Goal: Task Accomplishment & Management: Manage account settings

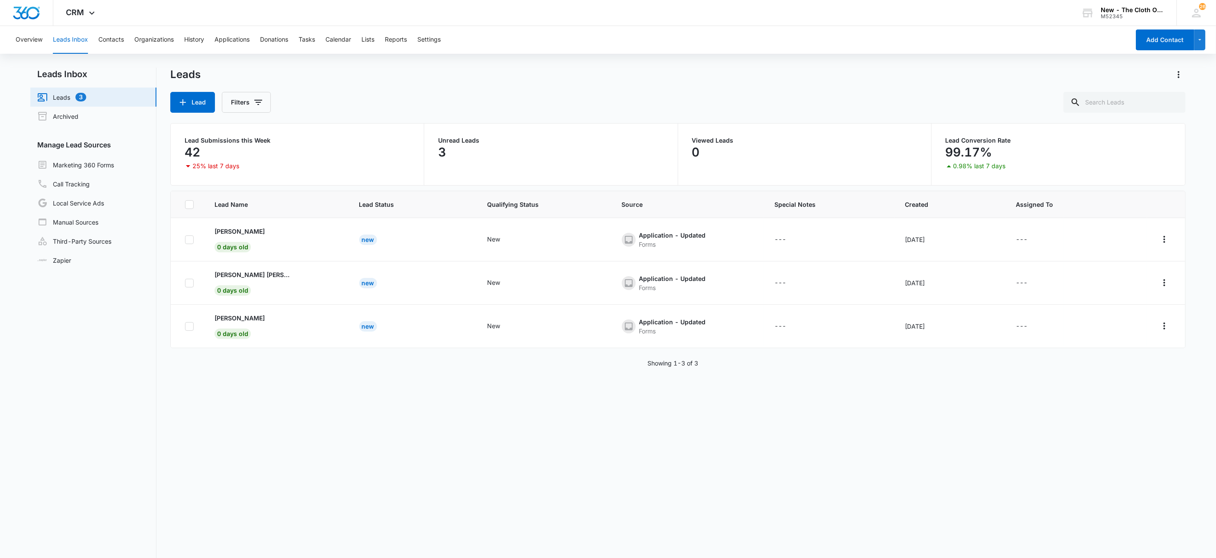
click at [82, 99] on link "Leads 3" at bounding box center [61, 97] width 49 height 10
click at [308, 39] on button "Tasks" at bounding box center [307, 40] width 16 height 28
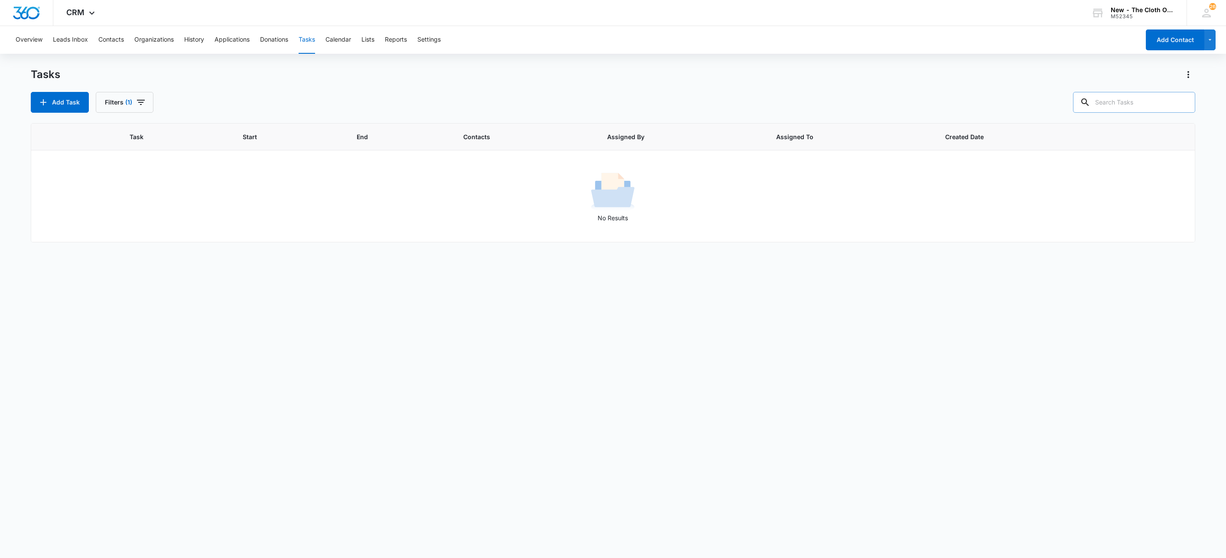
click at [1131, 95] on input "text" at bounding box center [1134, 102] width 122 height 21
type input "hall"
click at [120, 104] on button "Filters (1)" at bounding box center [125, 102] width 58 height 21
click at [179, 240] on button "Clear All" at bounding box center [157, 240] width 100 height 16
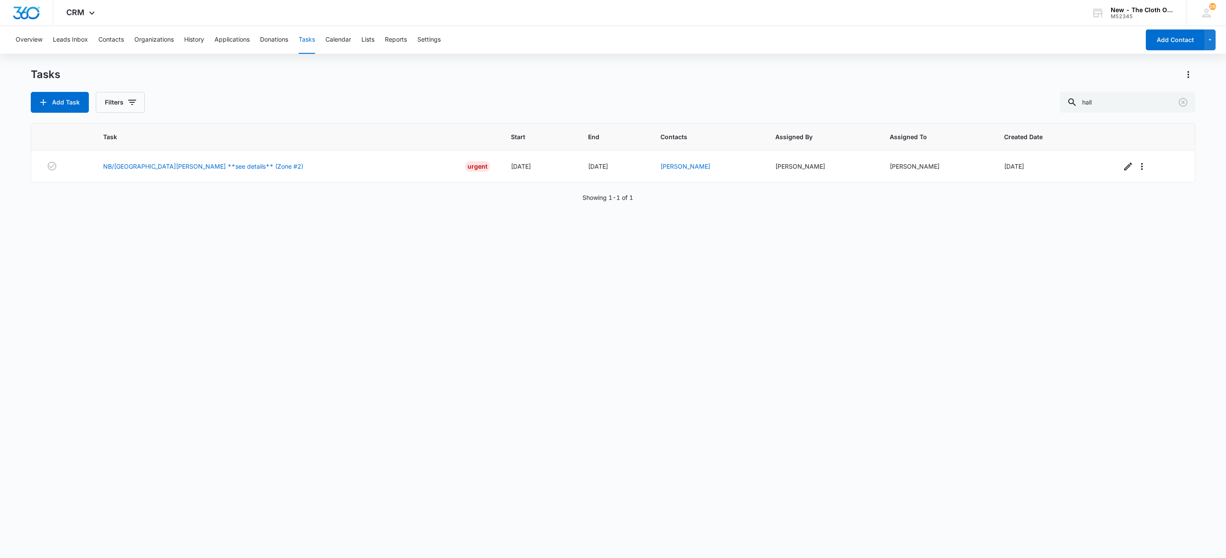
click at [523, 288] on div "Task Start End Contacts Assigned By Assigned To Created Date NB/[GEOGRAPHIC_DAT…" at bounding box center [613, 334] width 1165 height 423
click at [660, 165] on link "[PERSON_NAME]" at bounding box center [685, 166] width 50 height 7
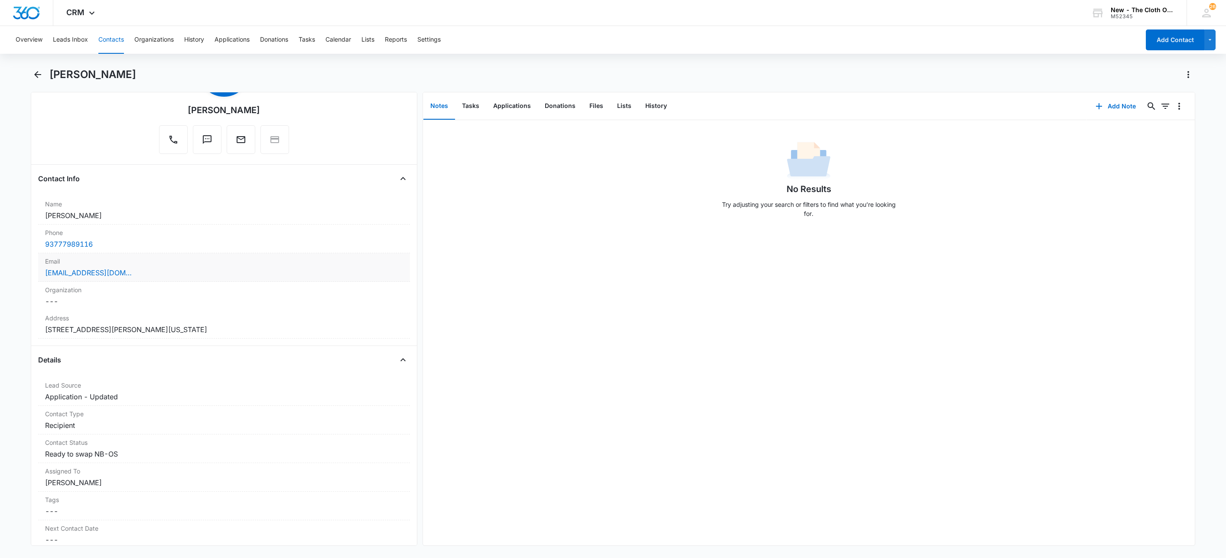
scroll to position [65, 0]
drag, startPoint x: 466, startPoint y: 101, endPoint x: 479, endPoint y: 114, distance: 17.8
click at [466, 101] on button "Tasks" at bounding box center [470, 106] width 31 height 27
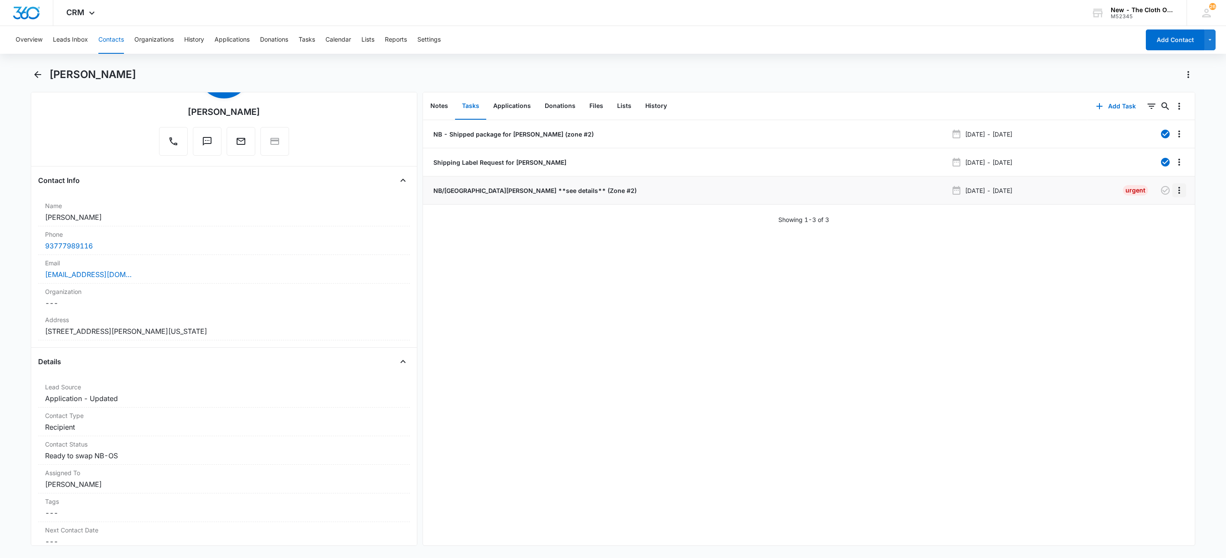
click at [1174, 189] on icon "Overflow Menu" at bounding box center [1179, 190] width 10 height 10
click at [1159, 214] on button "Edit" at bounding box center [1151, 215] width 49 height 13
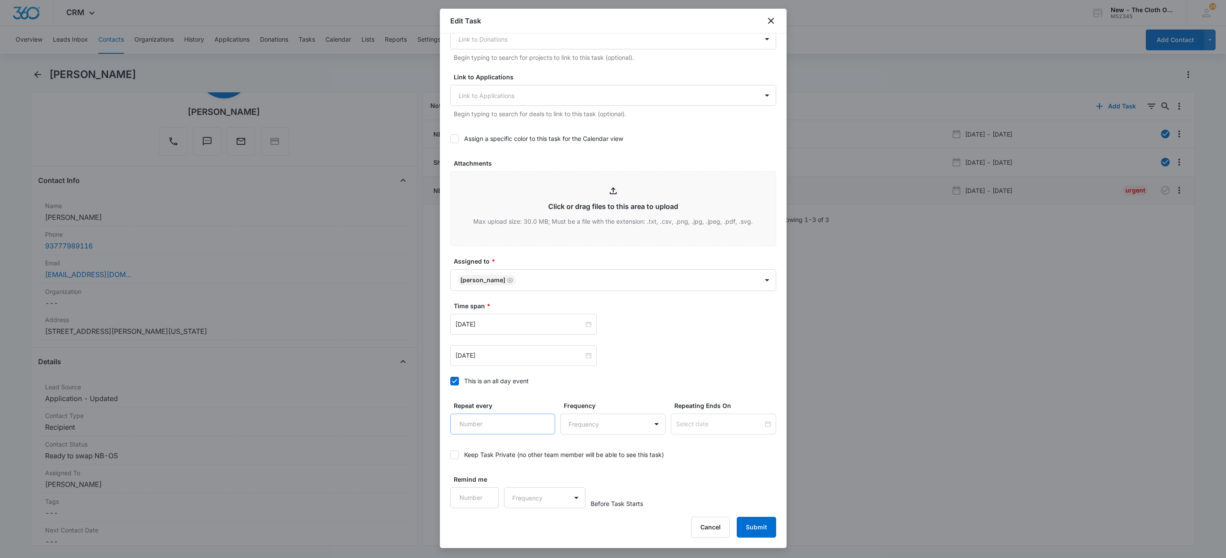
scroll to position [263, 0]
click at [511, 278] on icon "Remove Sandra Bildstein" at bounding box center [509, 279] width 5 height 5
click at [511, 278] on body "CRM Apps Reputation Websites Forms CRM Email Social Shop Payments POS Ads Intel…" at bounding box center [613, 279] width 1226 height 558
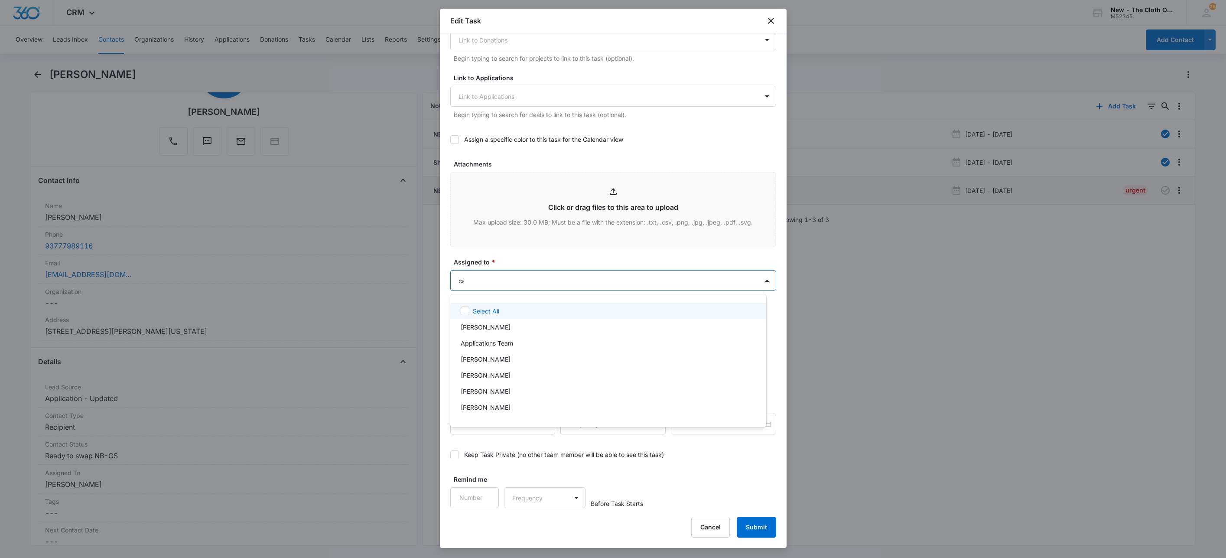
type input "car"
click at [503, 311] on p "[PERSON_NAME]" at bounding box center [486, 310] width 50 height 9
click at [527, 256] on div at bounding box center [613, 279] width 1226 height 558
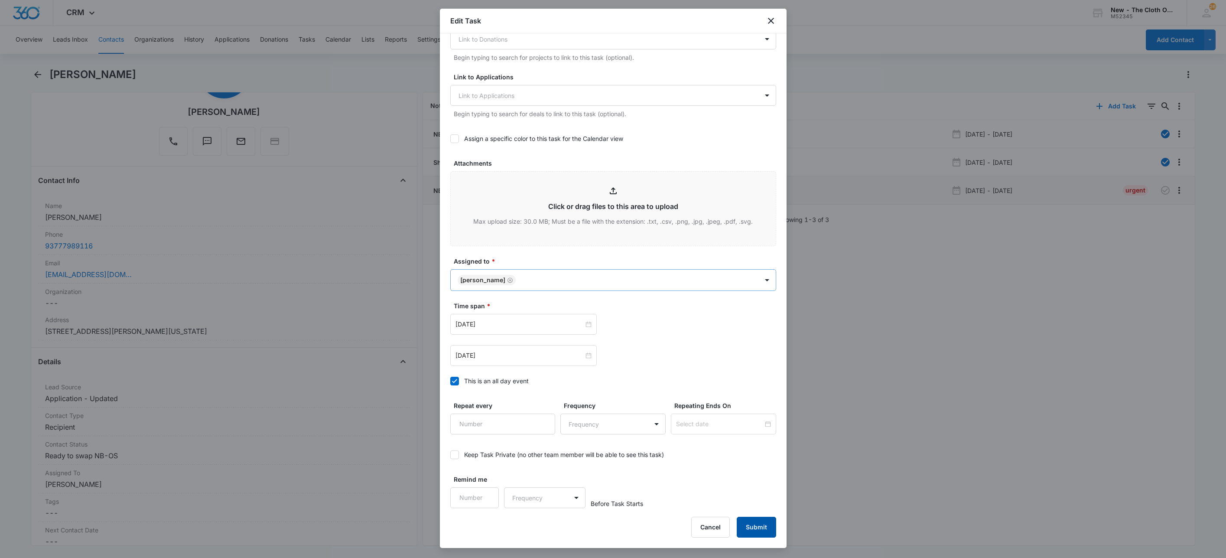
click at [762, 531] on button "Submit" at bounding box center [756, 527] width 39 height 21
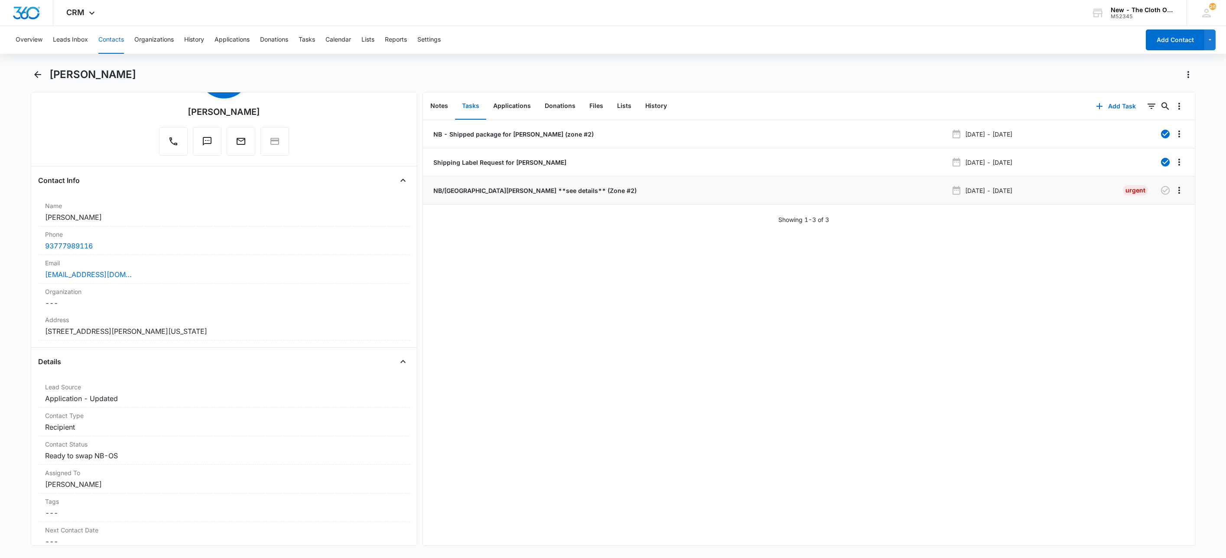
click at [520, 193] on p "NB/[GEOGRAPHIC_DATA][PERSON_NAME] **see details** (Zone #2)" at bounding box center [534, 190] width 205 height 9
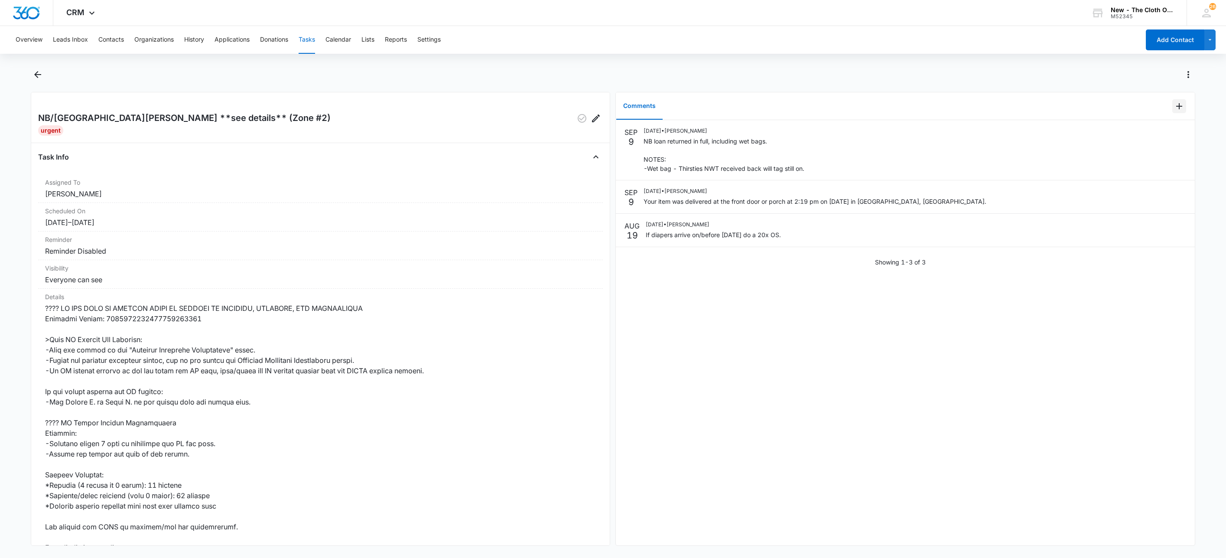
click at [1174, 103] on icon "Add Comment" at bounding box center [1179, 106] width 10 height 10
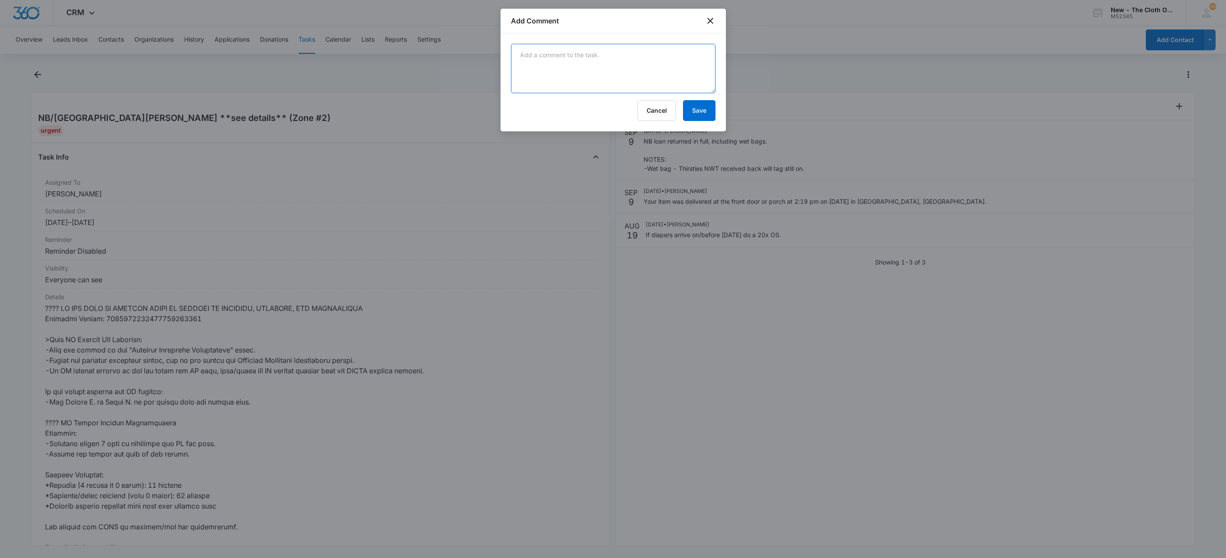
click at [684, 70] on textarea at bounding box center [613, 68] width 205 height 49
type textarea "[PERSON_NAME] is unable to fill OS. Per gchat [PERSON_NAME] can fill. Reassigne…"
click at [717, 109] on div "[PERSON_NAME] is unable to fill OS. Per gchat [PERSON_NAME] can fill. Reassigne…" at bounding box center [613, 82] width 225 height 98
click at [708, 109] on button "Save" at bounding box center [699, 110] width 33 height 21
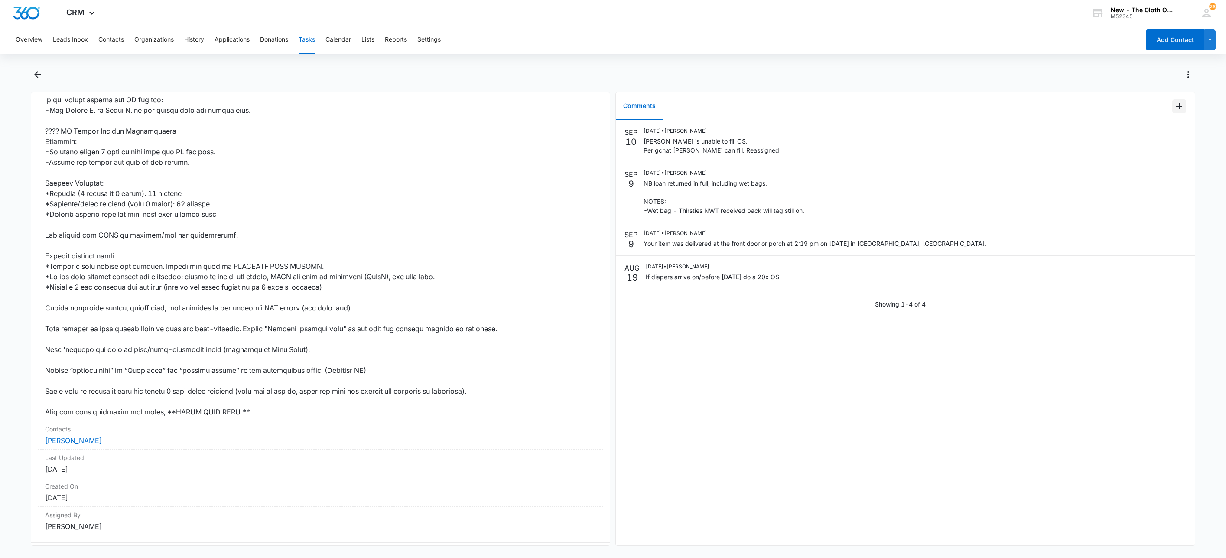
scroll to position [319, 0]
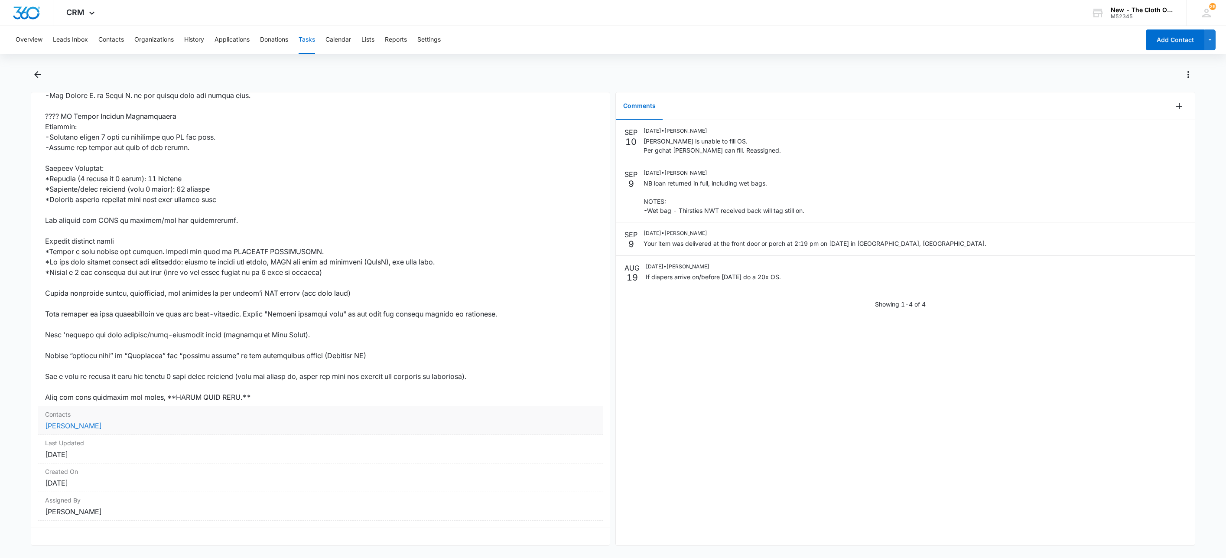
drag, startPoint x: 83, startPoint y: 416, endPoint x: 94, endPoint y: 406, distance: 14.4
click at [83, 421] on link "[PERSON_NAME]" at bounding box center [73, 425] width 57 height 9
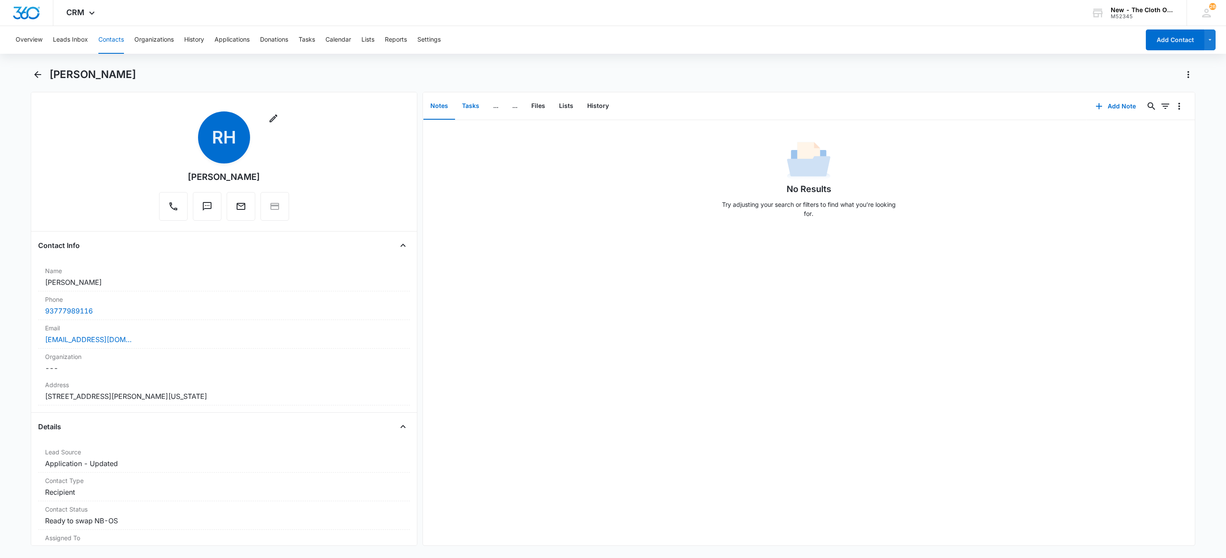
click at [477, 103] on button "Tasks" at bounding box center [470, 106] width 31 height 27
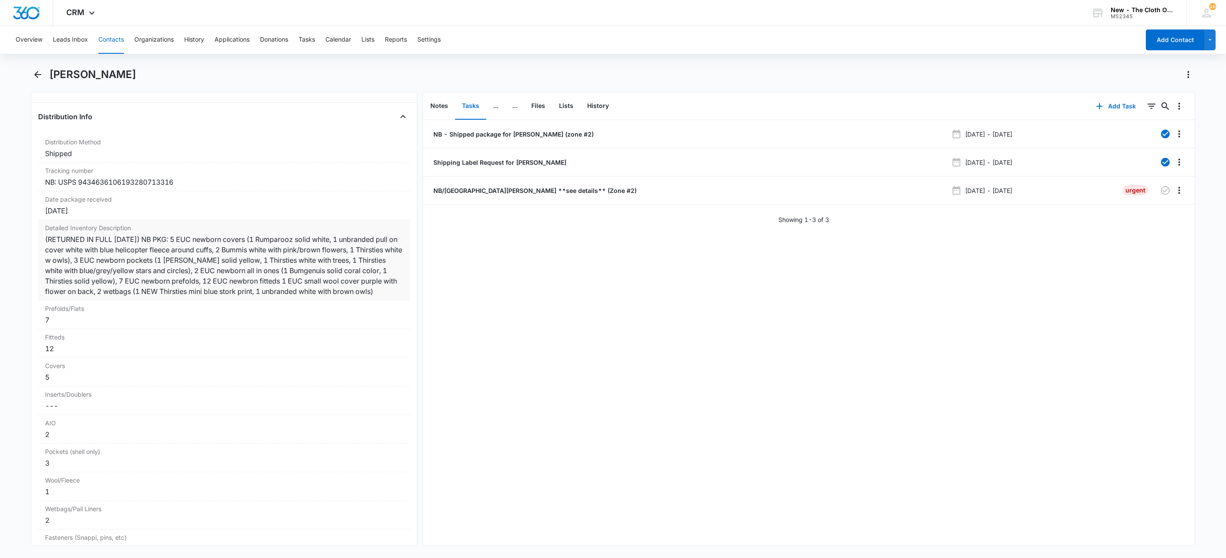
scroll to position [2015, 0]
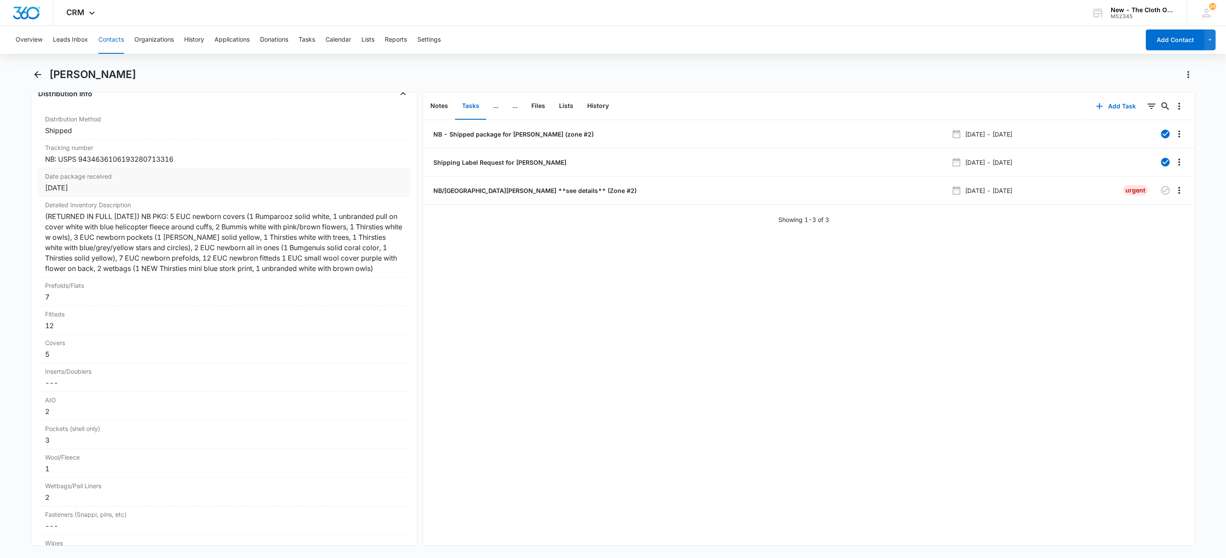
click at [89, 193] on div "[DATE]" at bounding box center [224, 187] width 358 height 10
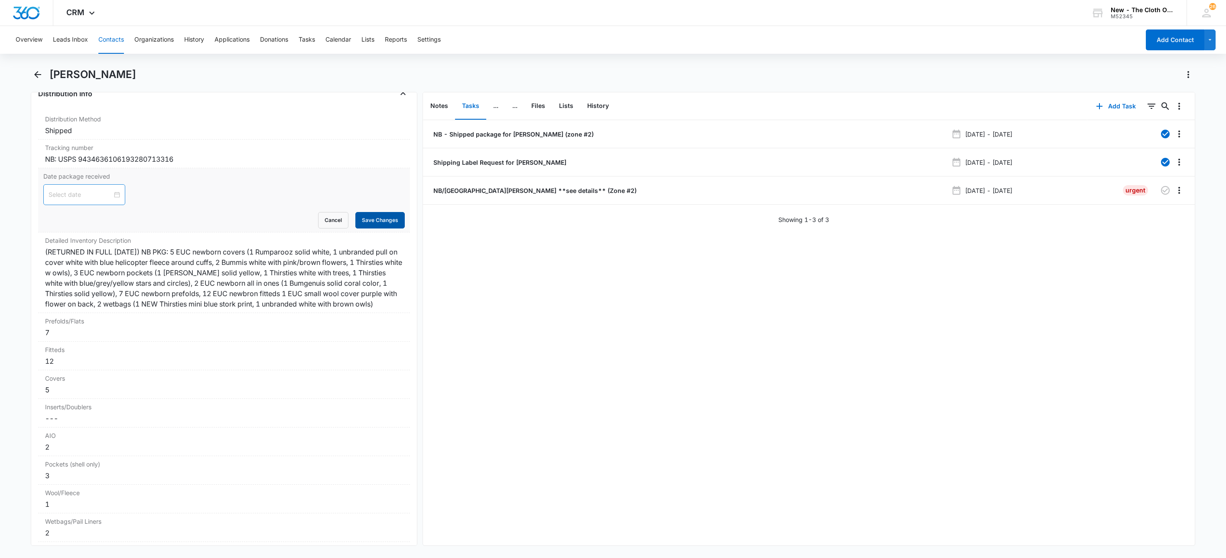
click at [360, 228] on button "Save Changes" at bounding box center [379, 220] width 49 height 16
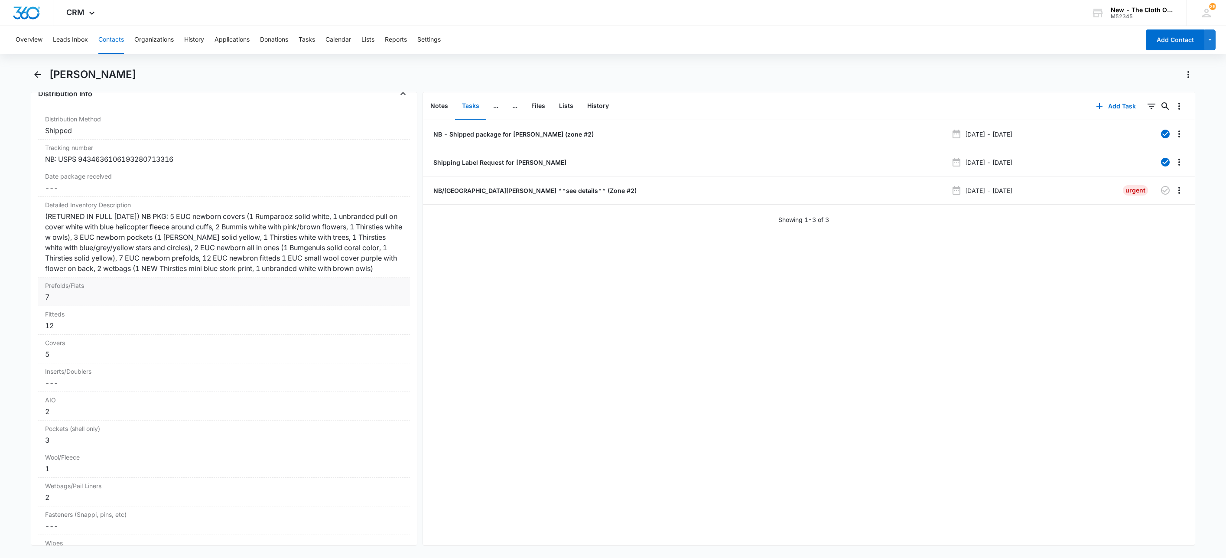
click at [64, 302] on div "7" at bounding box center [224, 297] width 358 height 10
drag, startPoint x: 64, startPoint y: 328, endPoint x: 13, endPoint y: 332, distance: 50.5
click at [13, 332] on main "[PERSON_NAME] Remove [GEOGRAPHIC_DATA][PERSON_NAME] Contact Info Name Cancel Sa…" at bounding box center [613, 312] width 1226 height 488
click at [367, 338] on button "Save Changes" at bounding box center [379, 329] width 49 height 16
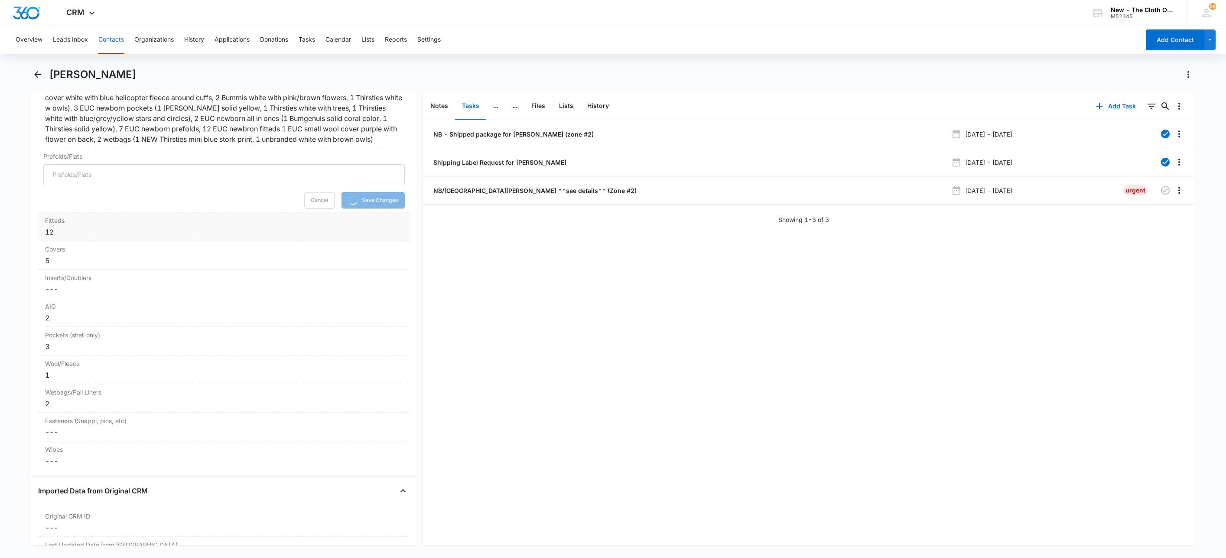
scroll to position [2145, 0]
click at [91, 236] on div "12" at bounding box center [224, 231] width 358 height 10
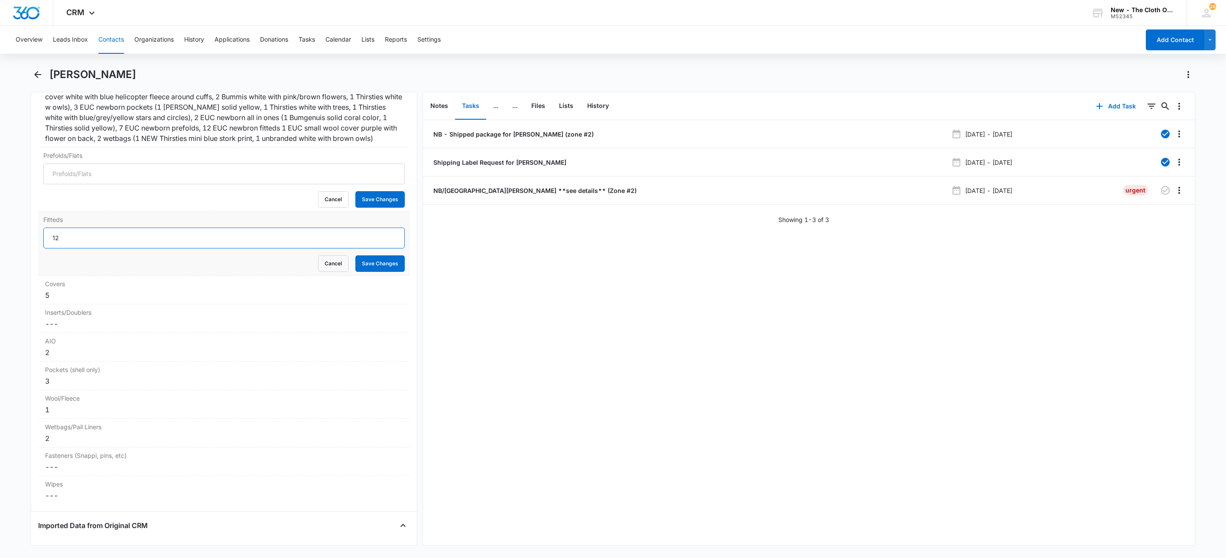
drag, startPoint x: 73, startPoint y: 259, endPoint x: 7, endPoint y: 269, distance: 66.7
click at [5, 268] on main "[PERSON_NAME] Remove [GEOGRAPHIC_DATA][PERSON_NAME] Contact Info Name Cancel Sa…" at bounding box center [613, 312] width 1226 height 488
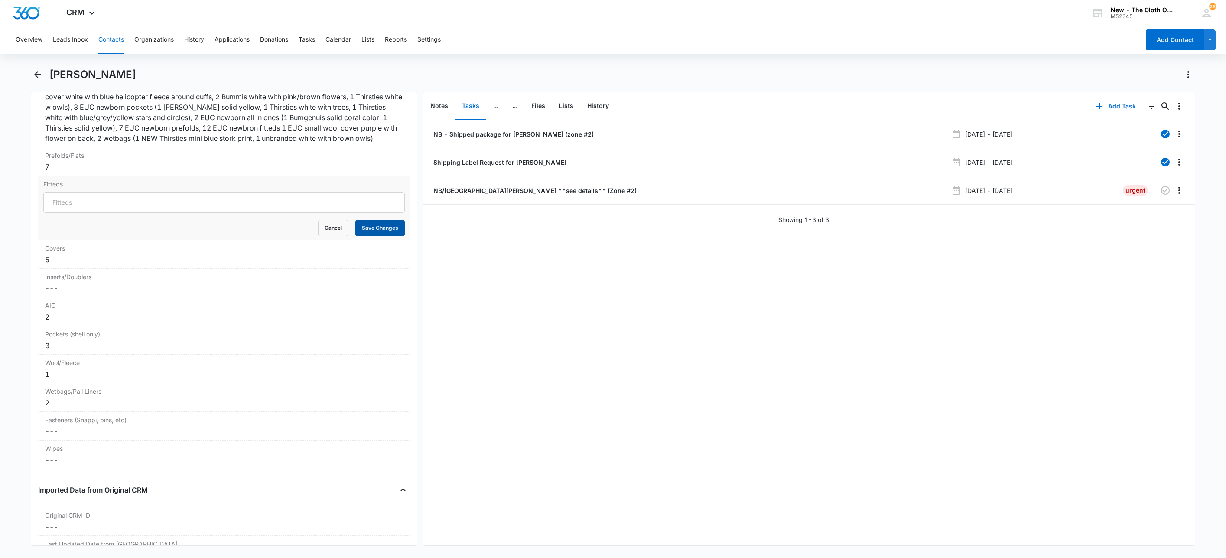
click at [358, 236] on button "Save Changes" at bounding box center [379, 228] width 49 height 16
click at [59, 265] on div "5" at bounding box center [224, 259] width 358 height 10
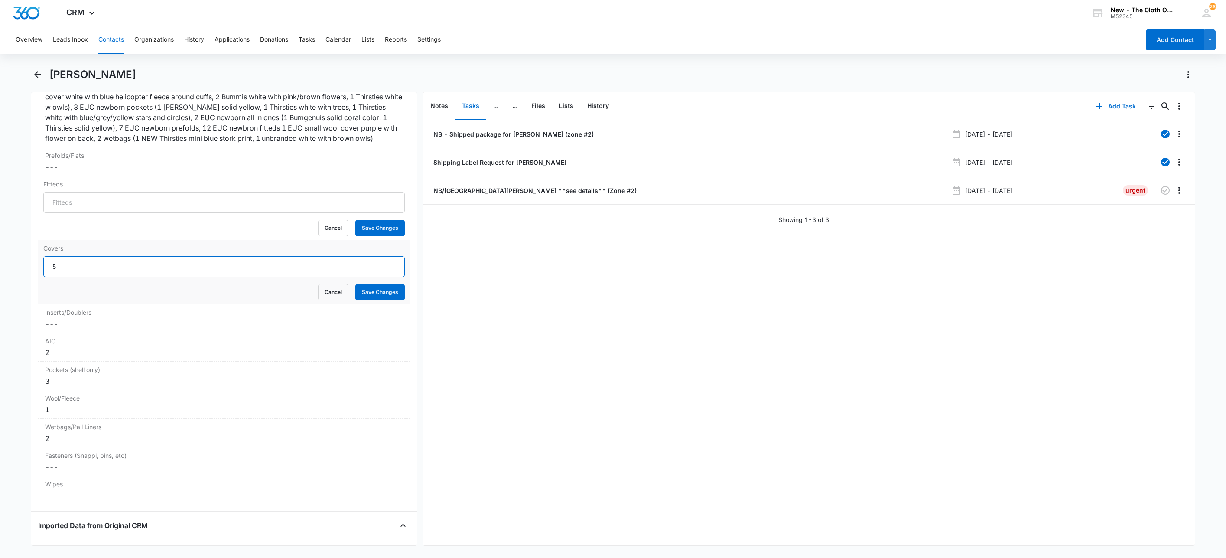
drag, startPoint x: 68, startPoint y: 286, endPoint x: 32, endPoint y: 289, distance: 36.5
click at [32, 289] on div "Remove [GEOGRAPHIC_DATA][PERSON_NAME] Contact Info Name Cancel Save Changes [PE…" at bounding box center [224, 319] width 387 height 454
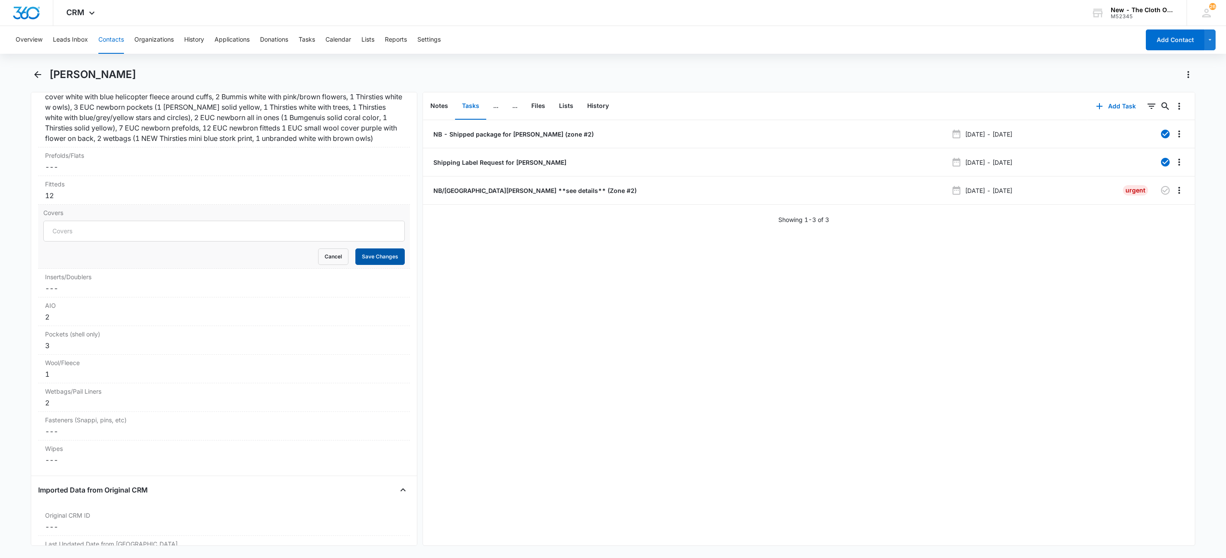
click at [367, 265] on button "Save Changes" at bounding box center [379, 256] width 49 height 16
click at [81, 326] on div "AIO Cancel Save Changes 2" at bounding box center [224, 311] width 372 height 29
drag, startPoint x: 73, startPoint y: 345, endPoint x: 21, endPoint y: 353, distance: 53.0
click at [21, 353] on main "[PERSON_NAME] Remove [GEOGRAPHIC_DATA][PERSON_NAME] Contact Info Name Cancel Sa…" at bounding box center [613, 312] width 1226 height 488
click at [367, 358] on button "Save Changes" at bounding box center [379, 349] width 49 height 16
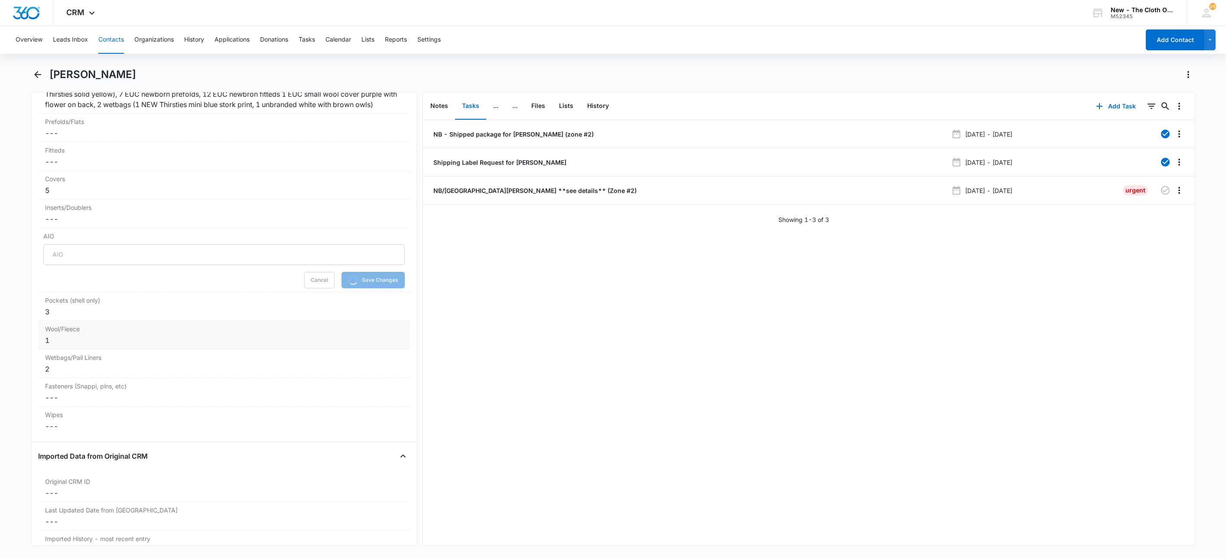
scroll to position [2210, 0]
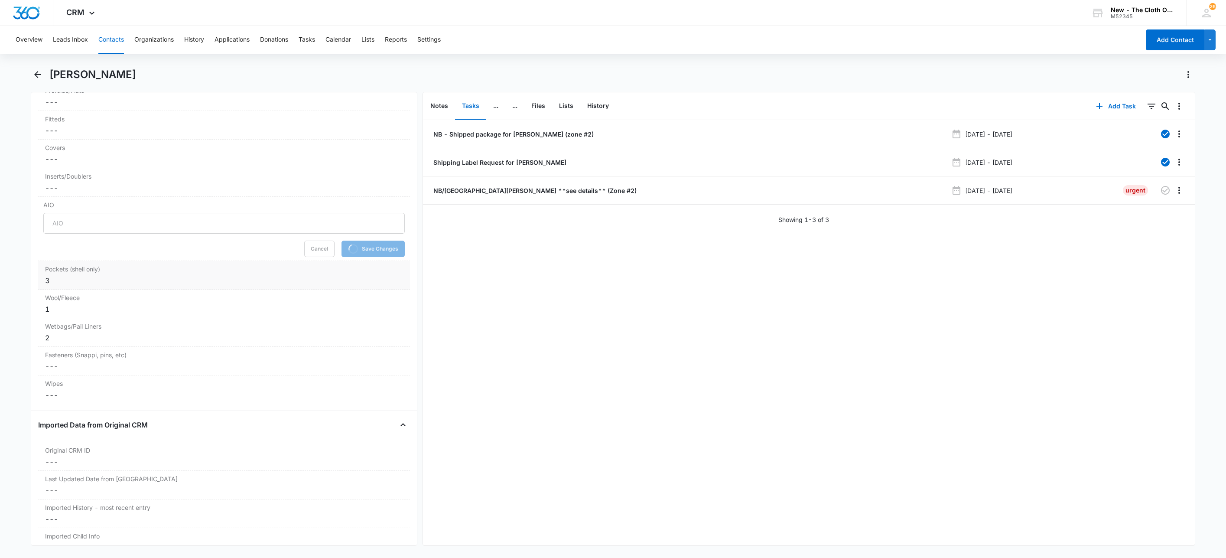
click at [58, 289] on div "Pockets (shell only) Cancel Save Changes 3" at bounding box center [224, 275] width 372 height 29
click at [42, 310] on div "Pockets (shell only) 3 Cancel Save Changes" at bounding box center [224, 293] width 372 height 64
click at [360, 286] on button "Save Changes" at bounding box center [379, 277] width 49 height 16
click at [69, 318] on div "Wool/Fleece Cancel Save Changes 1" at bounding box center [224, 303] width 372 height 29
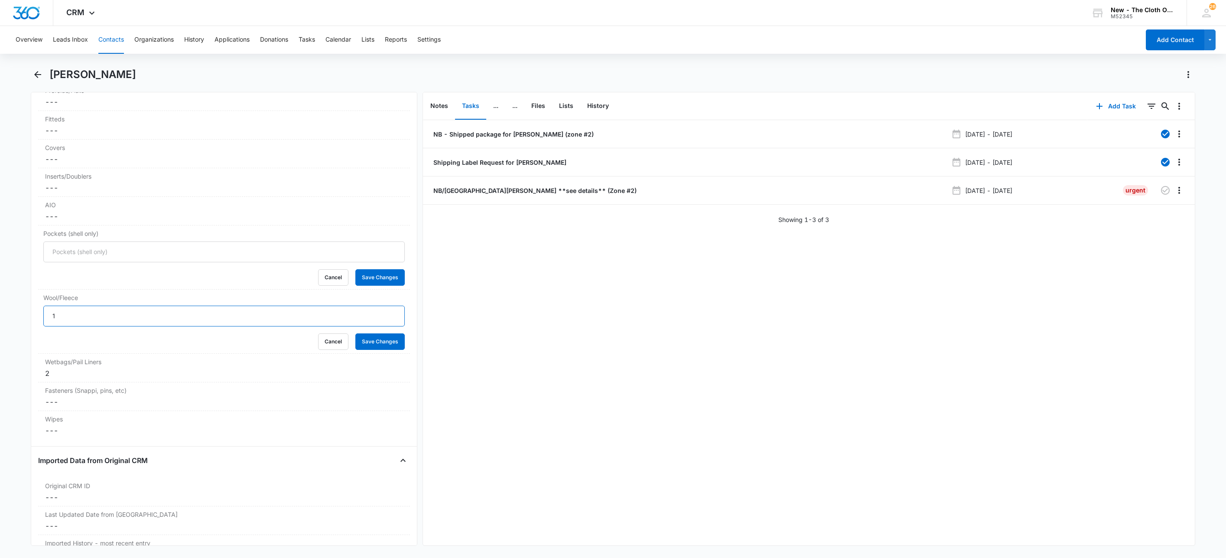
drag, startPoint x: 81, startPoint y: 339, endPoint x: 12, endPoint y: 338, distance: 68.9
click at [12, 338] on main "[PERSON_NAME] Remove [GEOGRAPHIC_DATA][PERSON_NAME] Contact Info Name Cancel Sa…" at bounding box center [613, 312] width 1226 height 488
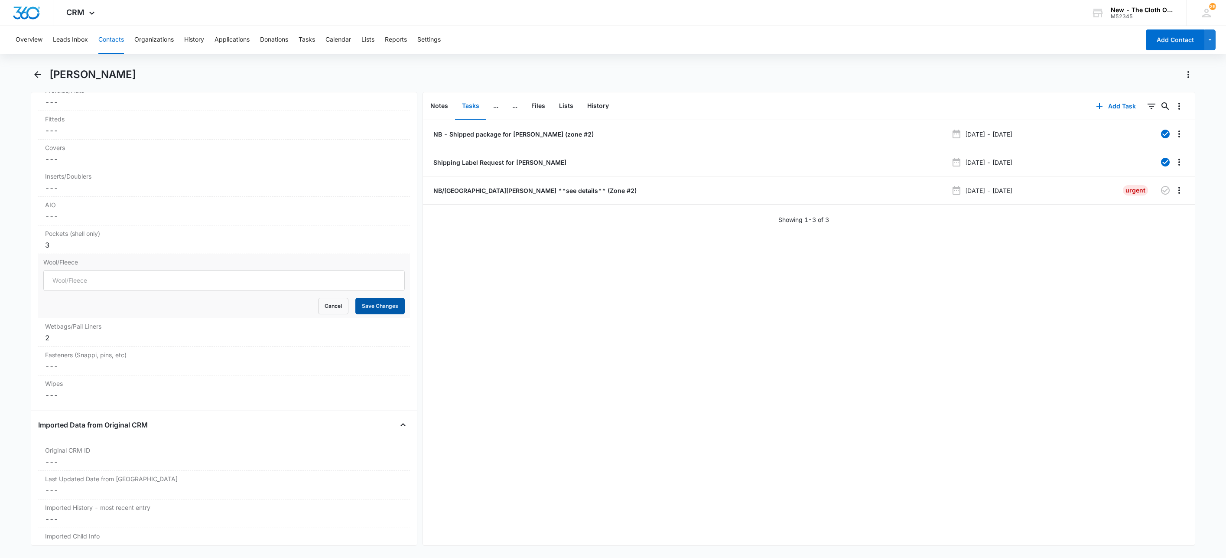
click at [358, 314] on button "Save Changes" at bounding box center [379, 306] width 49 height 16
click at [98, 343] on div "2" at bounding box center [224, 337] width 358 height 10
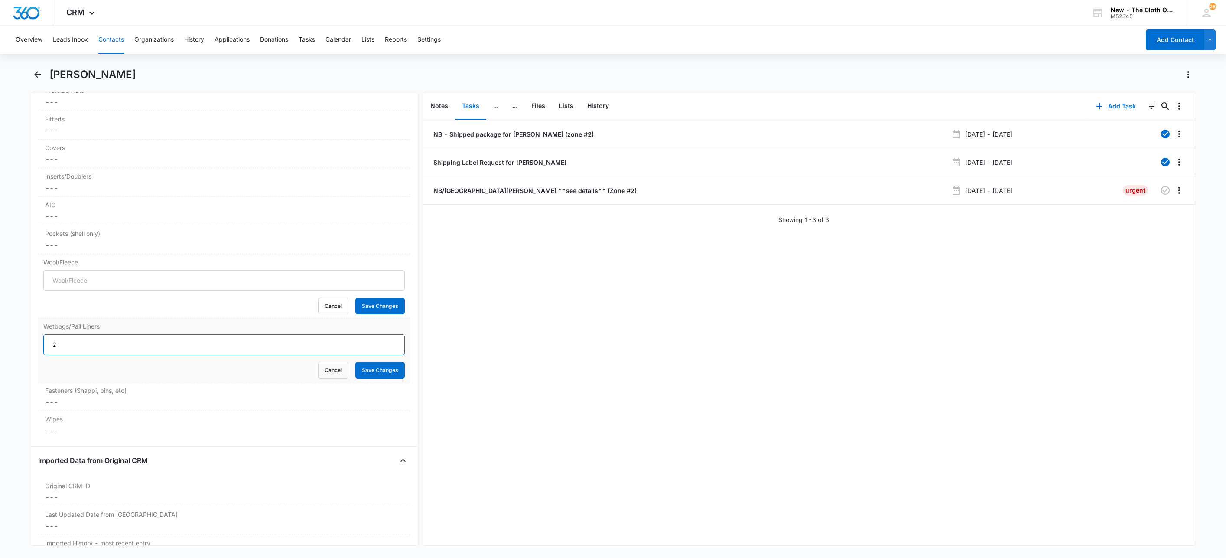
drag, startPoint x: 26, startPoint y: 370, endPoint x: 56, endPoint y: 372, distance: 29.6
click at [24, 371] on main "[PERSON_NAME] Remove [GEOGRAPHIC_DATA][PERSON_NAME] Contact Info Name Cancel Sa…" at bounding box center [613, 312] width 1226 height 488
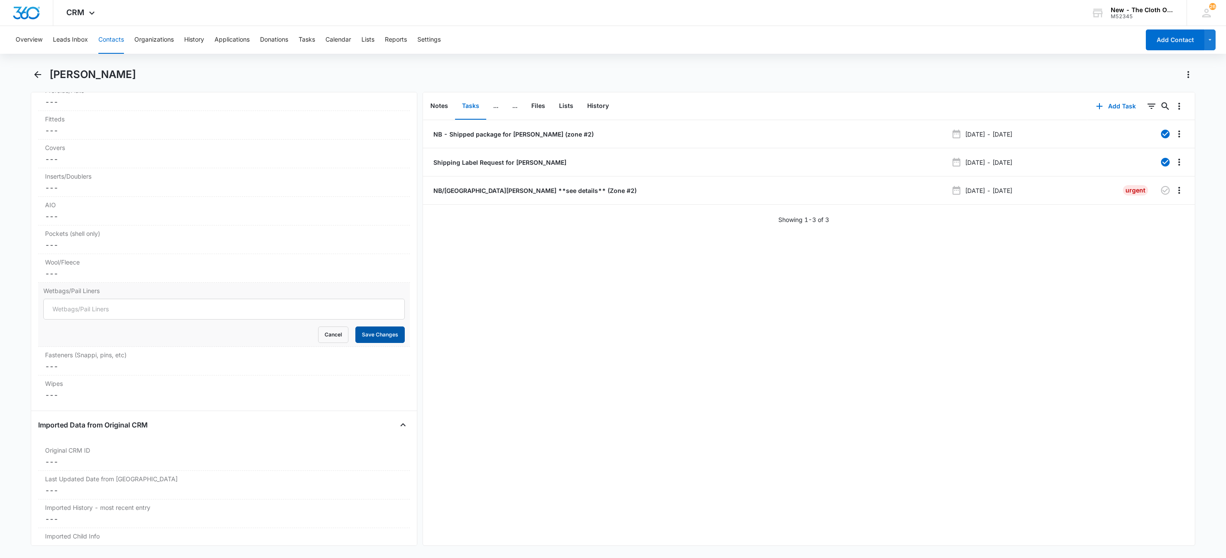
click at [372, 343] on button "Save Changes" at bounding box center [379, 334] width 49 height 16
